Goal: Task Accomplishment & Management: Manage account settings

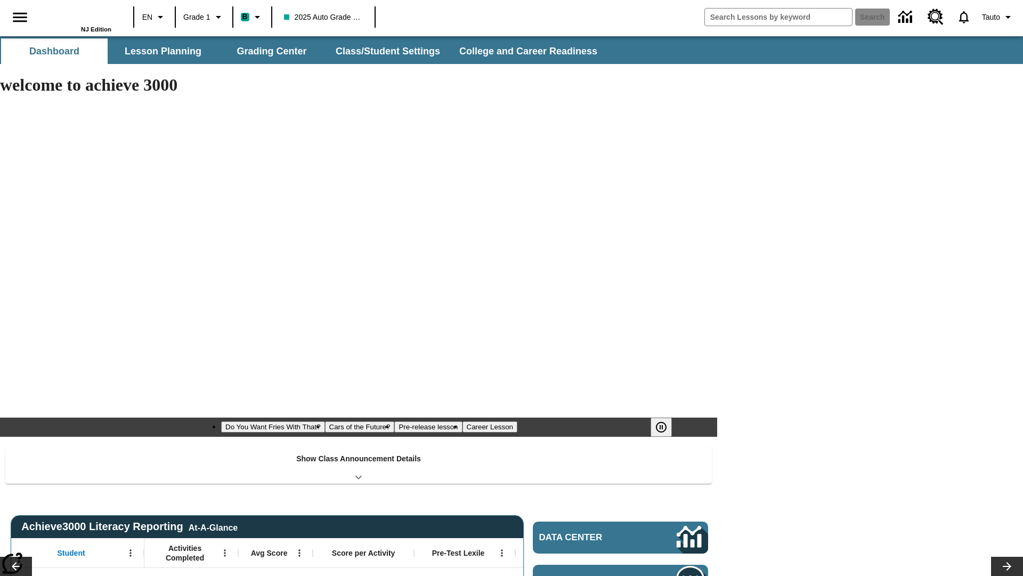
type input "-1"
click at [387, 51] on button "Class/Student Settings" at bounding box center [388, 51] width 123 height 26
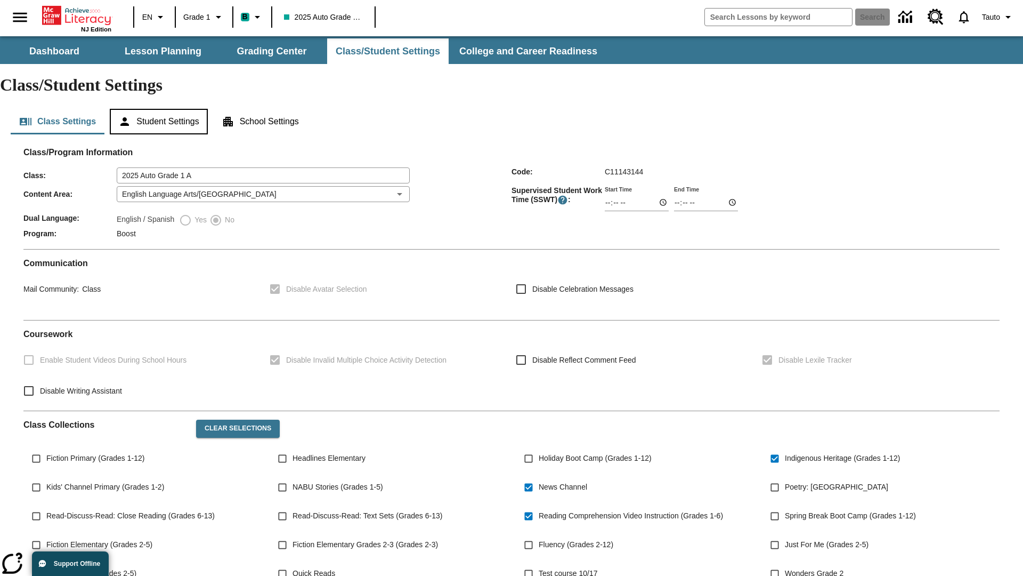
click at [160, 109] on button "Student Settings" at bounding box center [159, 122] width 98 height 26
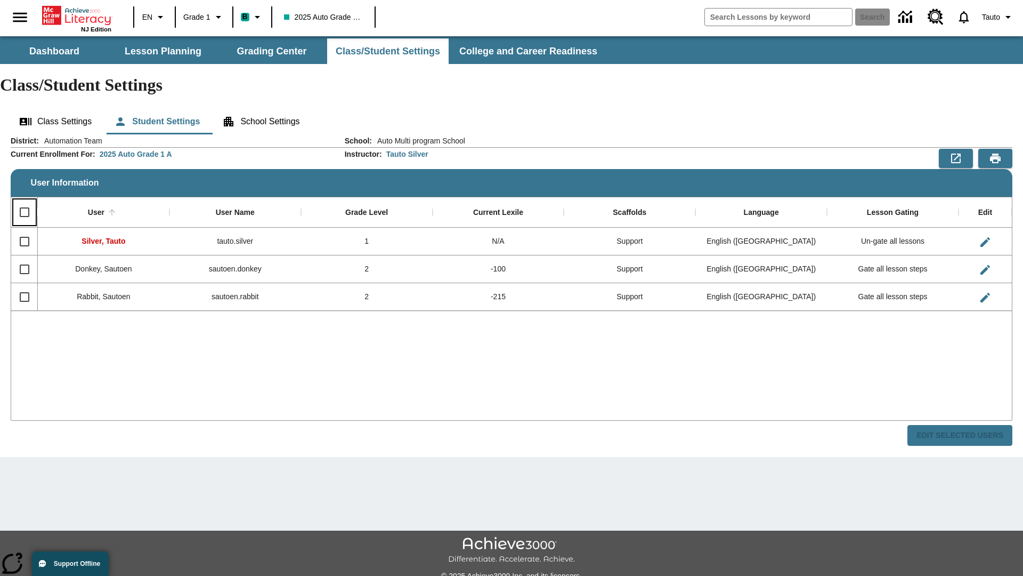
click at [24, 201] on input "Select all rows" at bounding box center [24, 212] width 22 height 22
checkbox input "true"
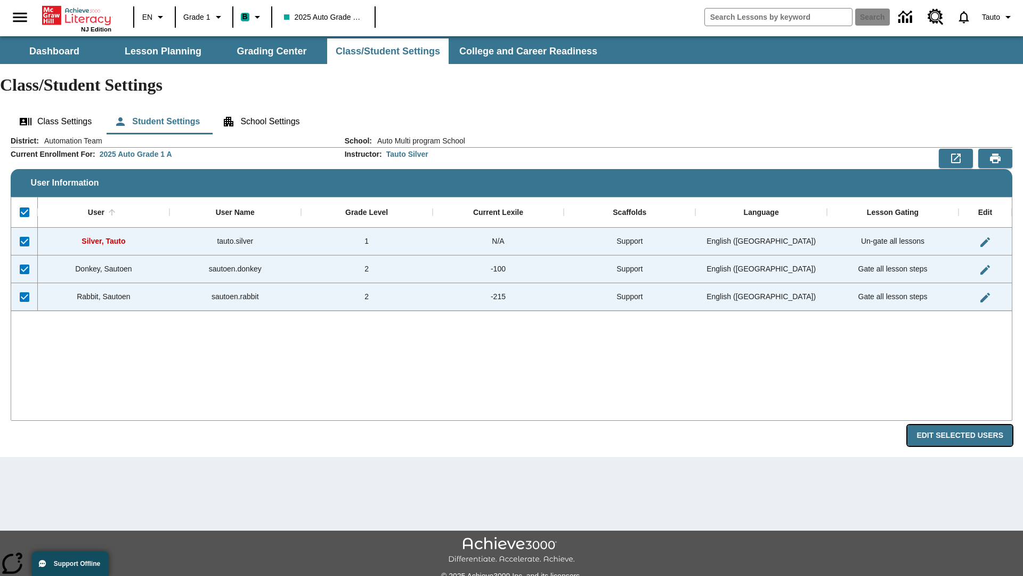
click at [964, 425] on button "Edit Selected Users" at bounding box center [960, 435] width 105 height 21
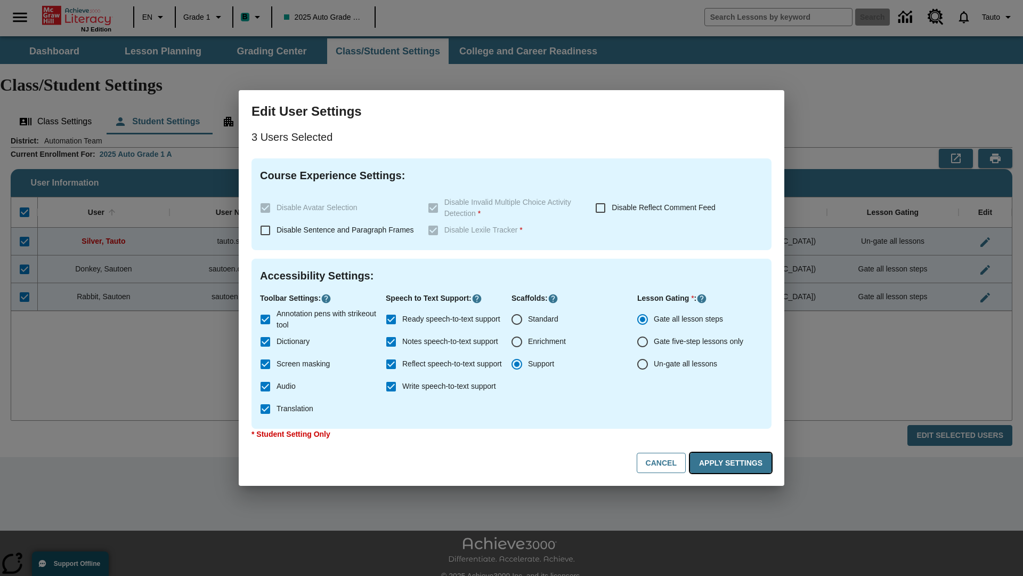
click at [733, 463] on button "Apply Settings" at bounding box center [731, 463] width 82 height 21
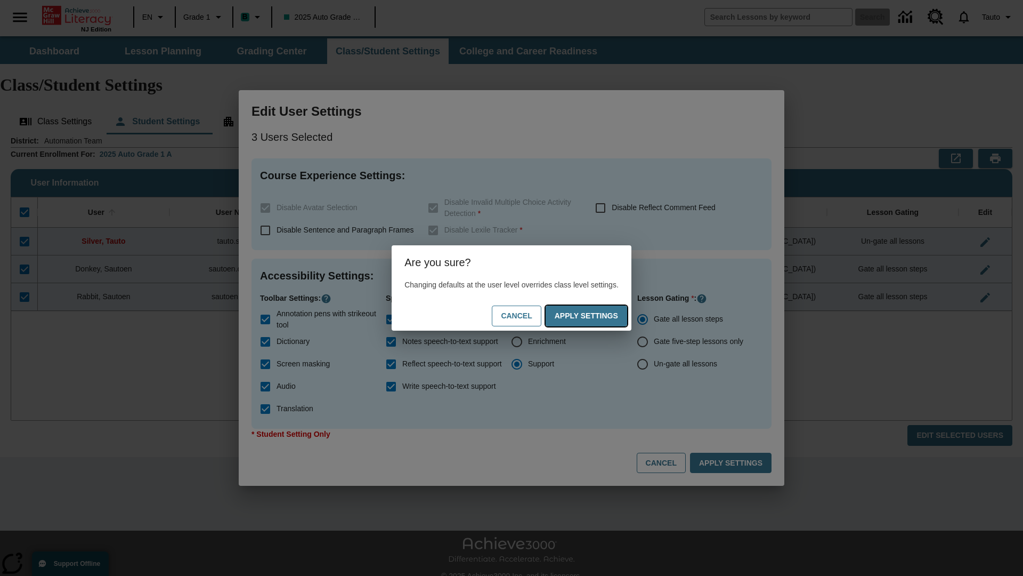
click at [597, 316] on button "Apply Settings" at bounding box center [587, 315] width 82 height 21
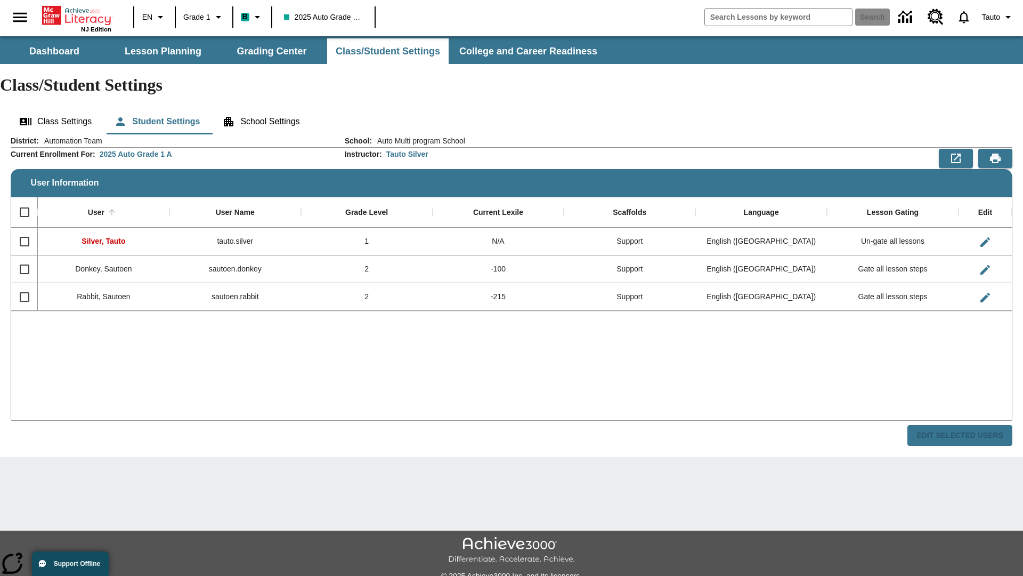
checkbox input "false"
click at [997, 17] on span "Tauto" at bounding box center [991, 17] width 18 height 11
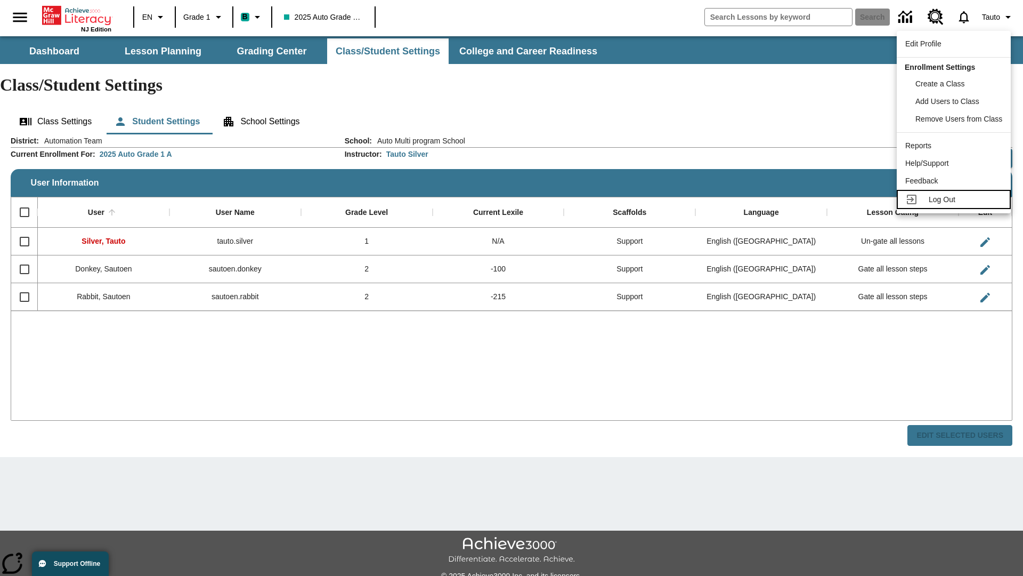
click at [956, 199] on span "Log Out" at bounding box center [942, 199] width 27 height 9
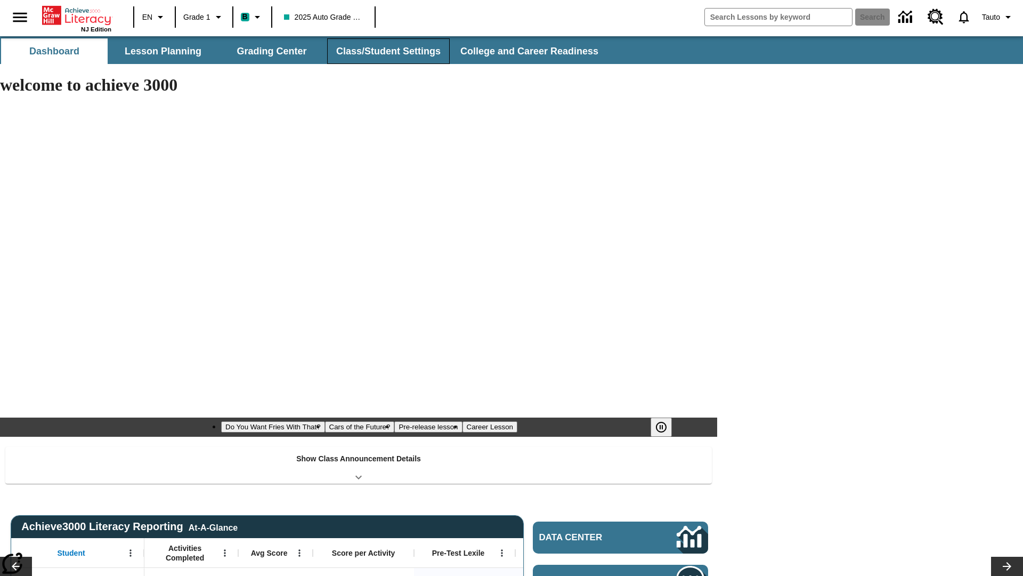
click at [387, 51] on button "Class/Student Settings" at bounding box center [388, 51] width 123 height 26
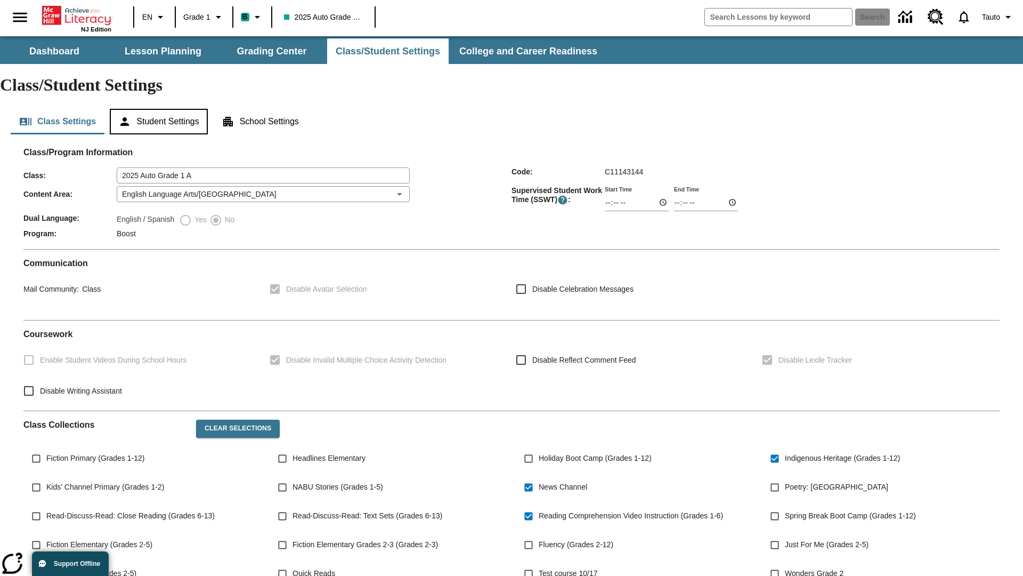
click at [160, 109] on button "Student Settings" at bounding box center [159, 122] width 98 height 26
